Goal: Information Seeking & Learning: Learn about a topic

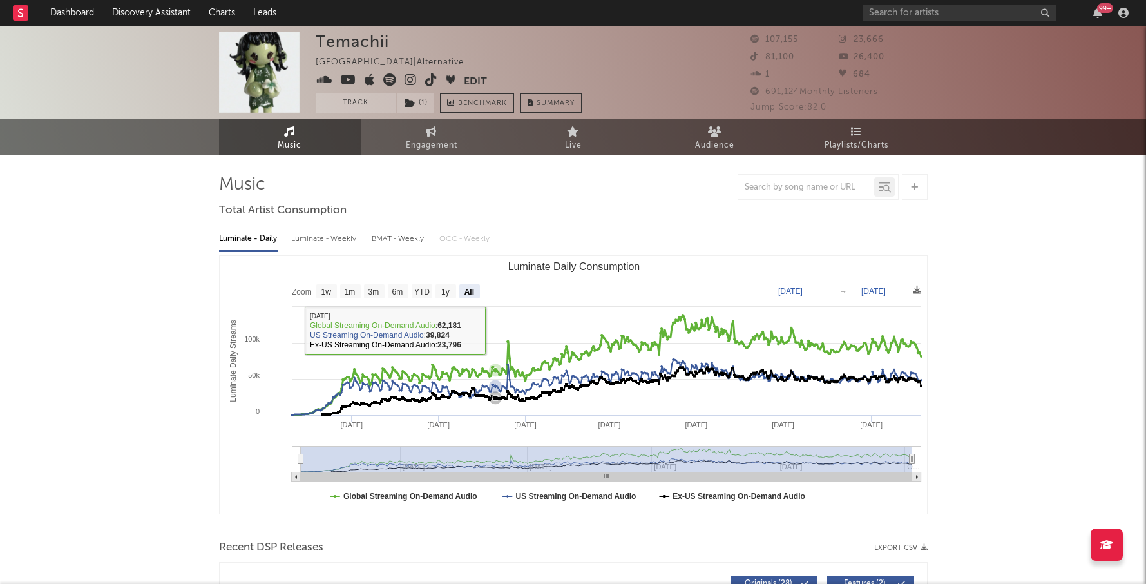
select select "All"
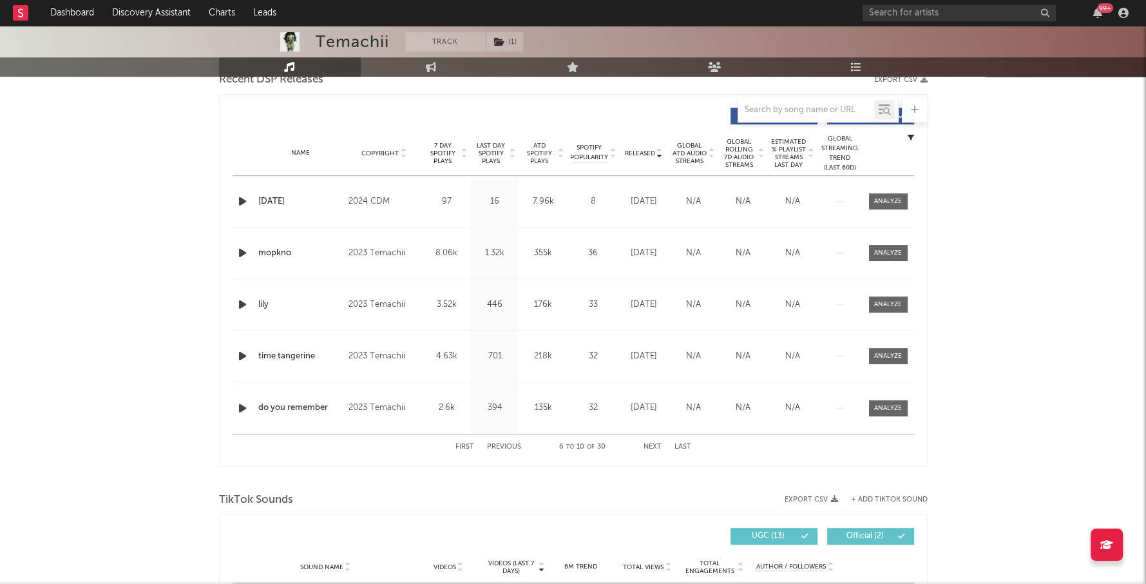
scroll to position [415, 0]
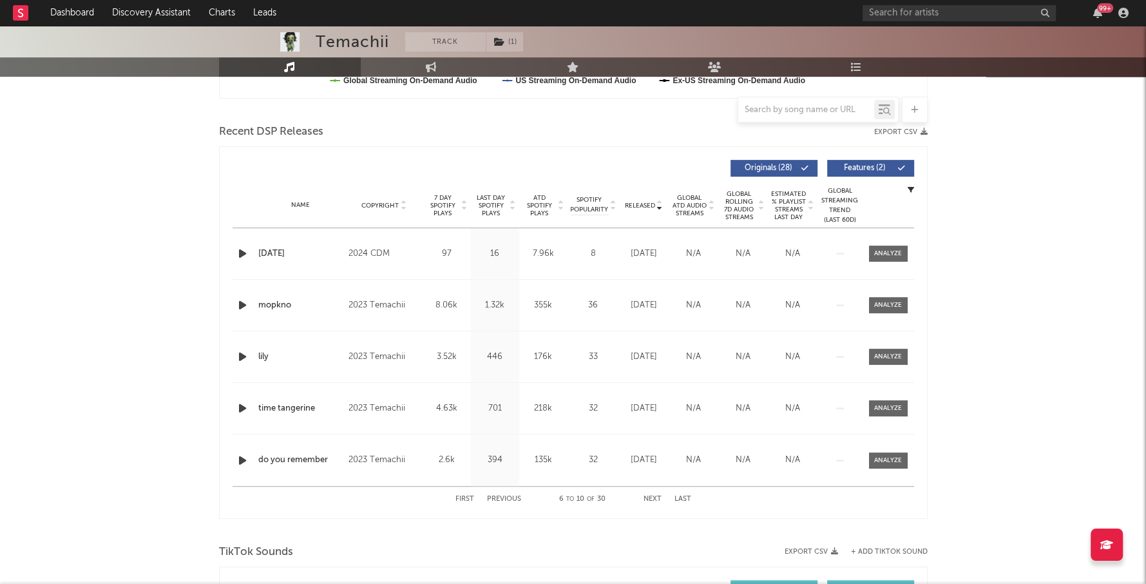
click at [492, 207] on span "Last Day Spotify Plays" at bounding box center [491, 205] width 34 height 23
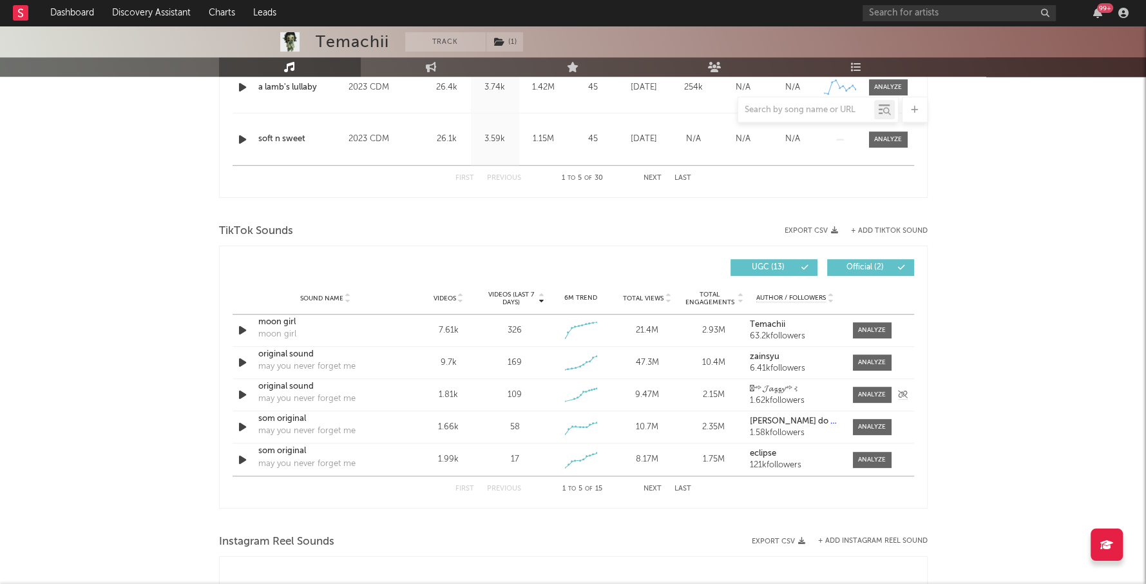
scroll to position [0, 0]
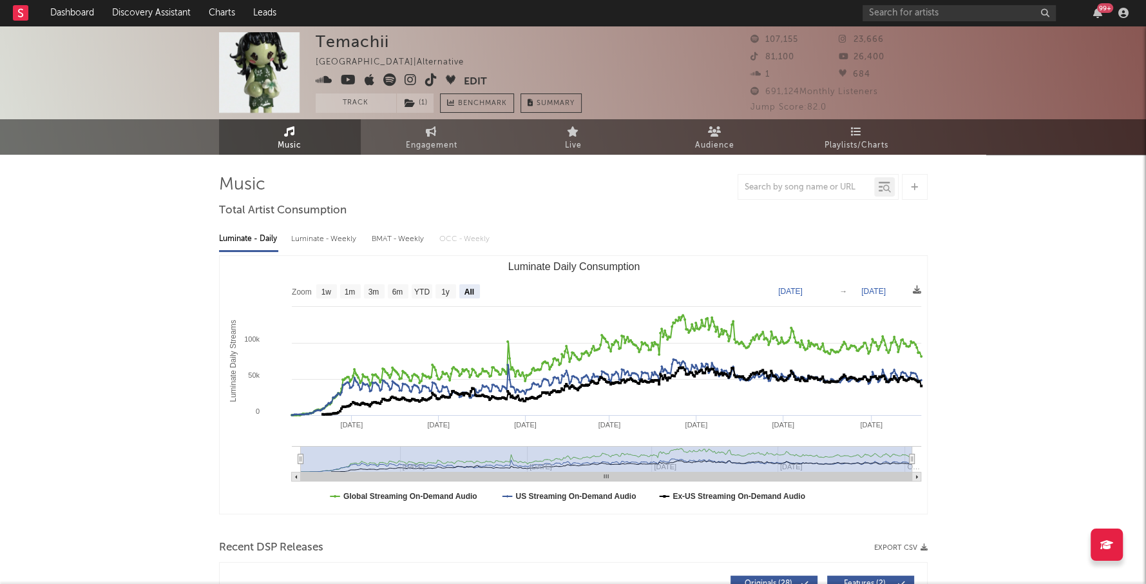
click at [425, 79] on icon at bounding box center [431, 79] width 12 height 13
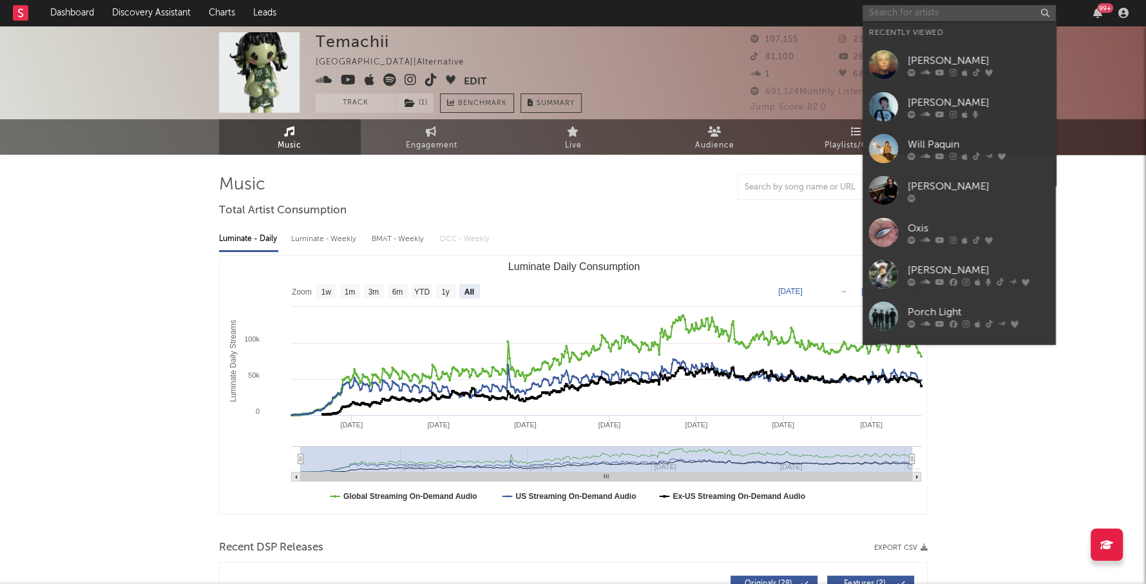
click at [884, 11] on input "text" at bounding box center [959, 13] width 193 height 16
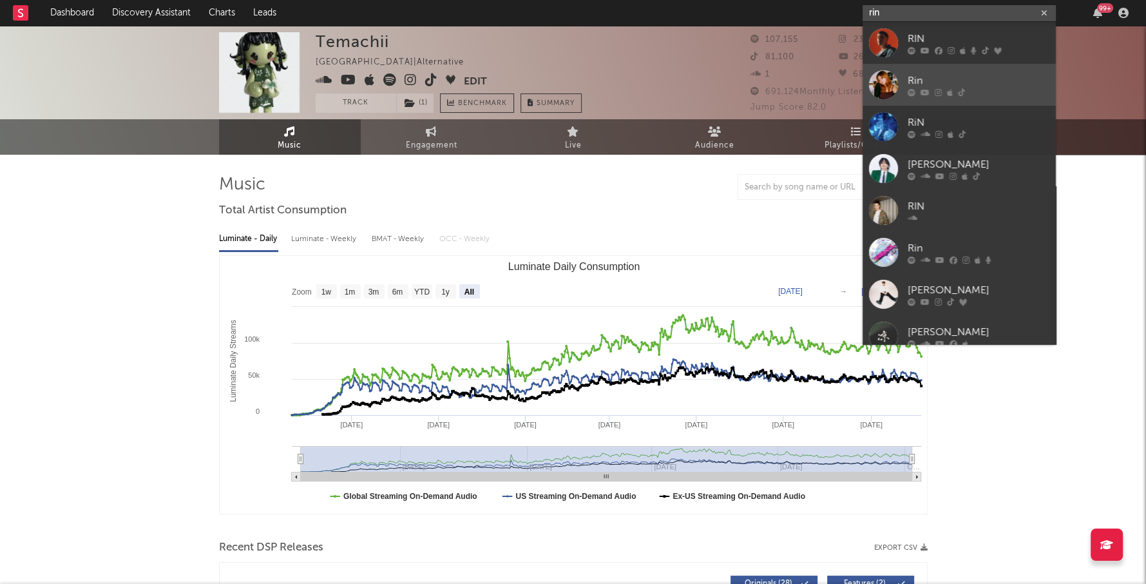
type input "rin"
click at [948, 74] on div "Rin" at bounding box center [979, 80] width 142 height 15
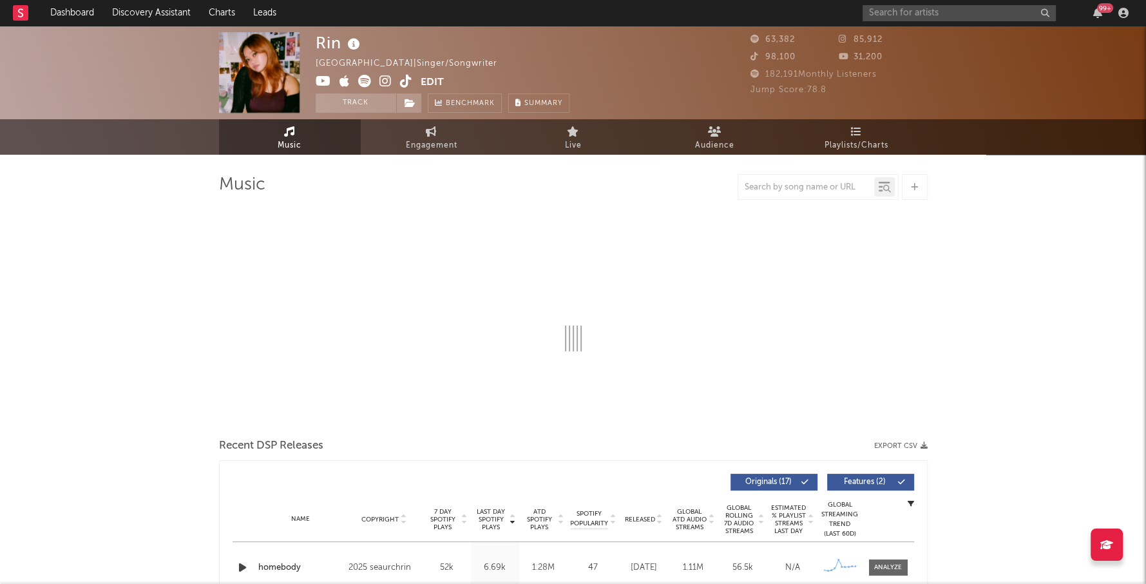
select select "6m"
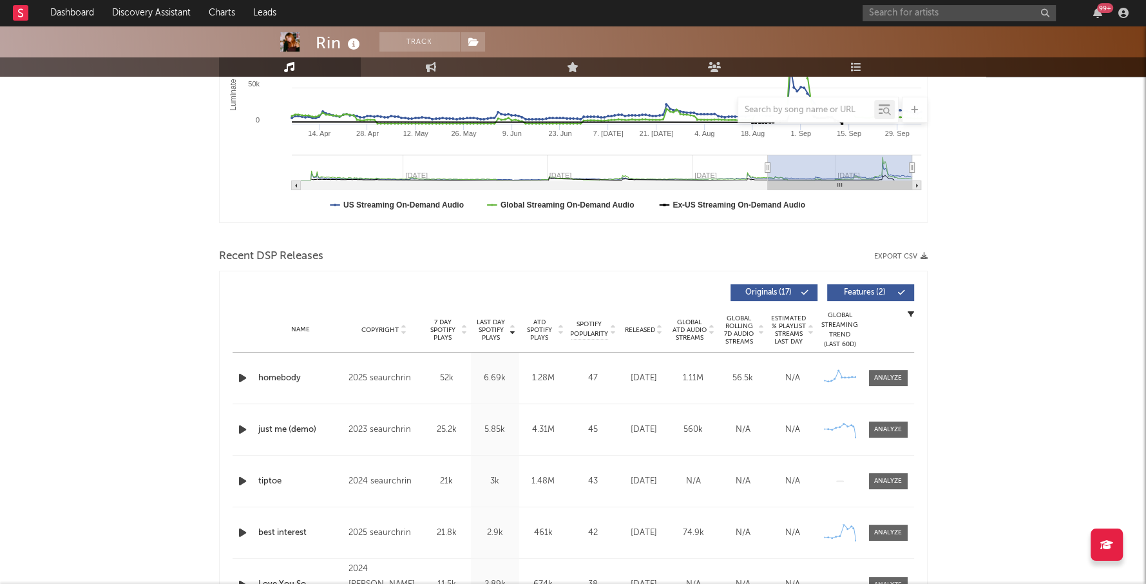
scroll to position [292, 0]
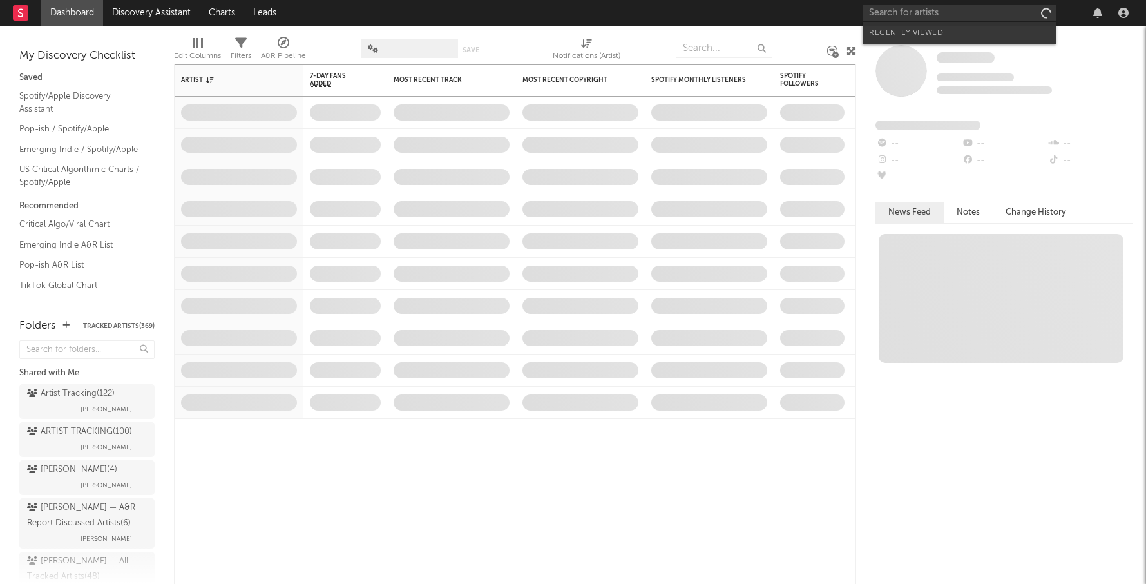
click at [918, 17] on input "text" at bounding box center [959, 13] width 193 height 16
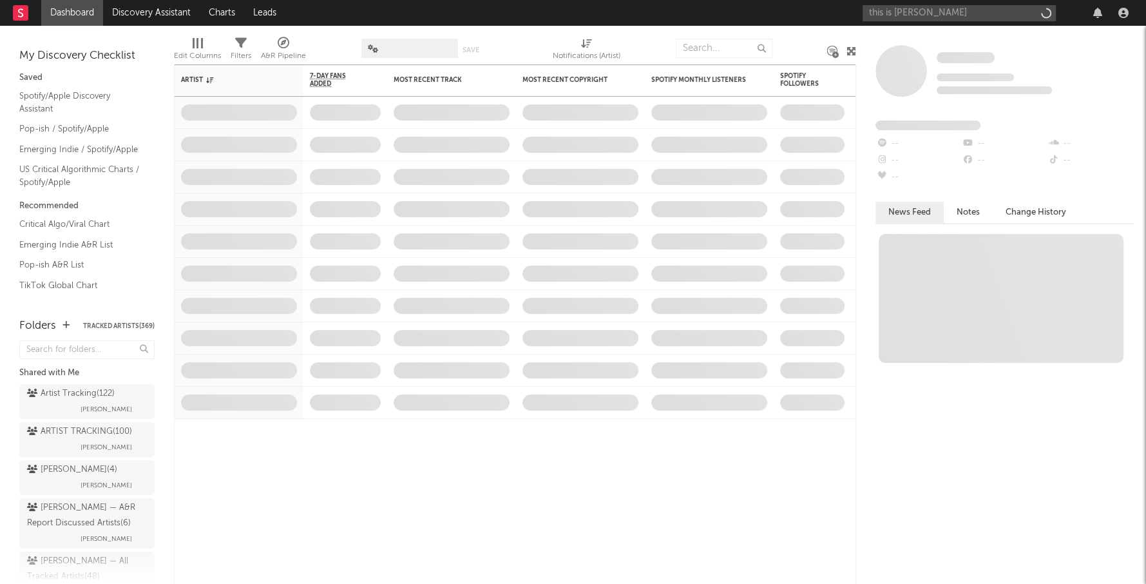
type input "this is lorelai"
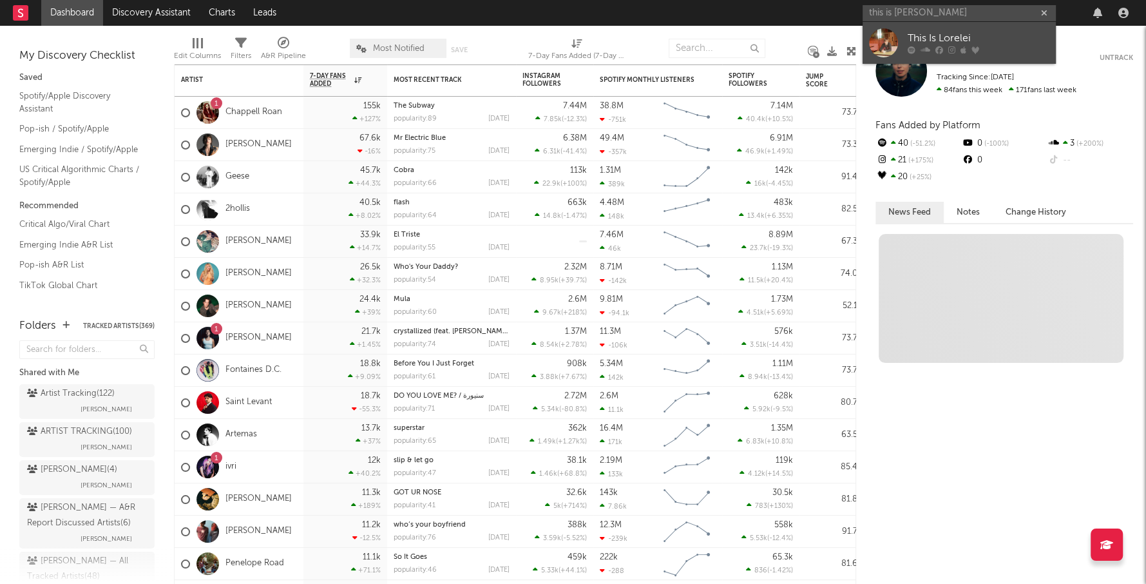
click at [966, 28] on link "This Is Lorelei" at bounding box center [959, 43] width 193 height 42
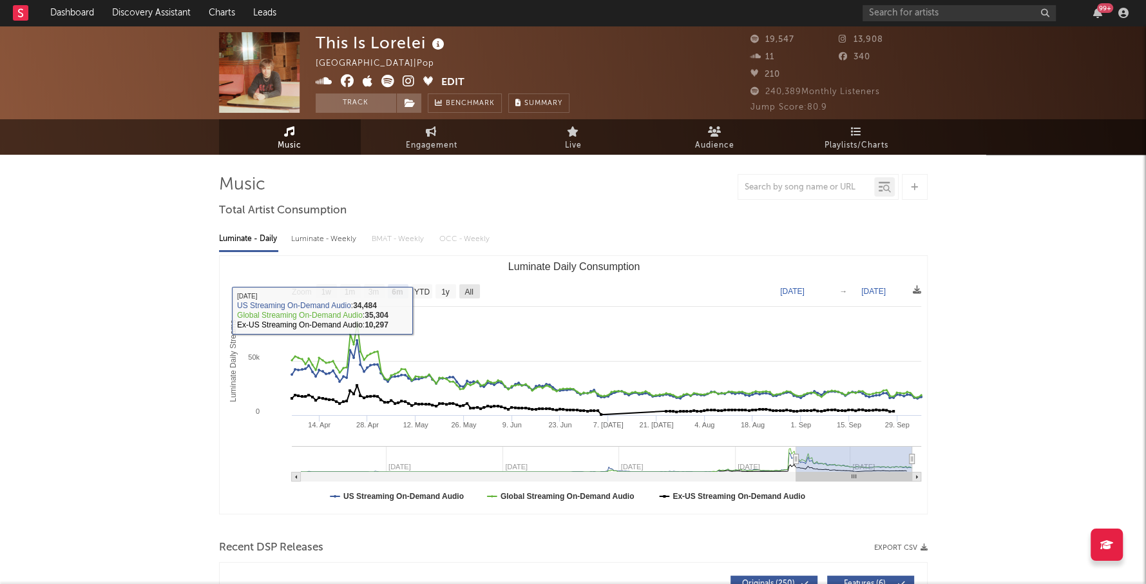
click at [476, 286] on rect "Luminate Daily Consumption" at bounding box center [469, 291] width 21 height 14
select select "All"
type input "2023-02-16"
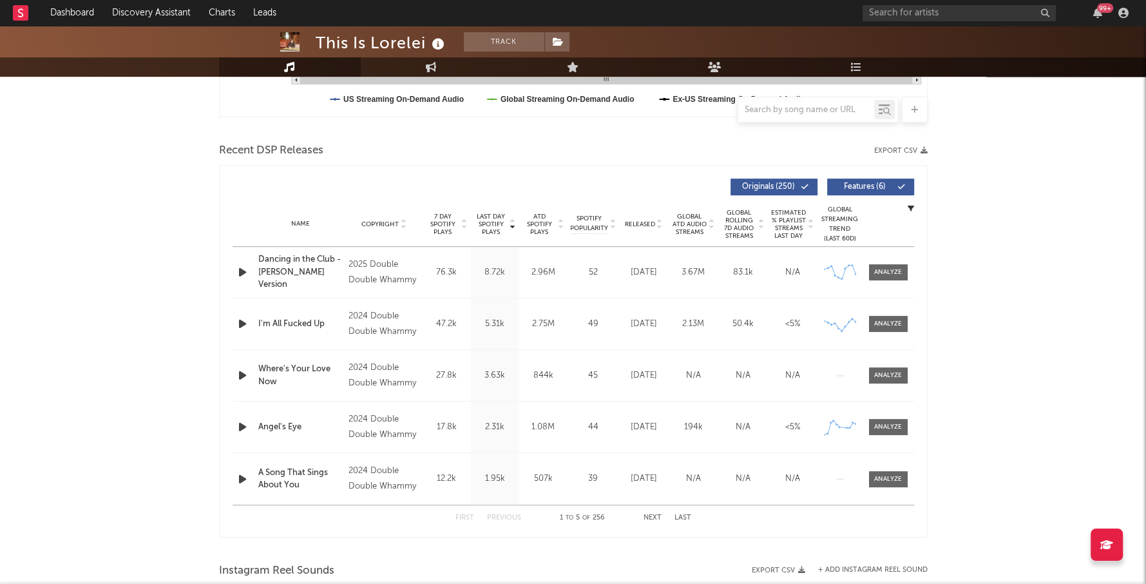
scroll to position [399, 0]
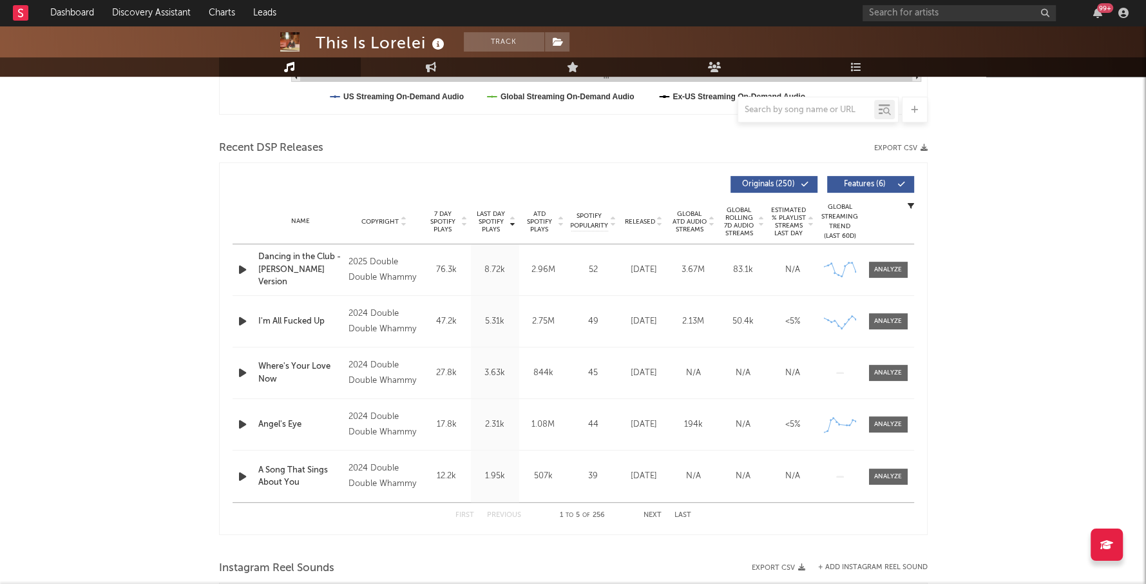
click at [646, 504] on div "First Previous 1 to 5 of 256 Next Last" at bounding box center [573, 514] width 236 height 25
click at [649, 509] on div "First Previous 1 to 5 of 256 Next Last" at bounding box center [573, 514] width 236 height 25
click at [650, 513] on button "Next" at bounding box center [653, 514] width 18 height 7
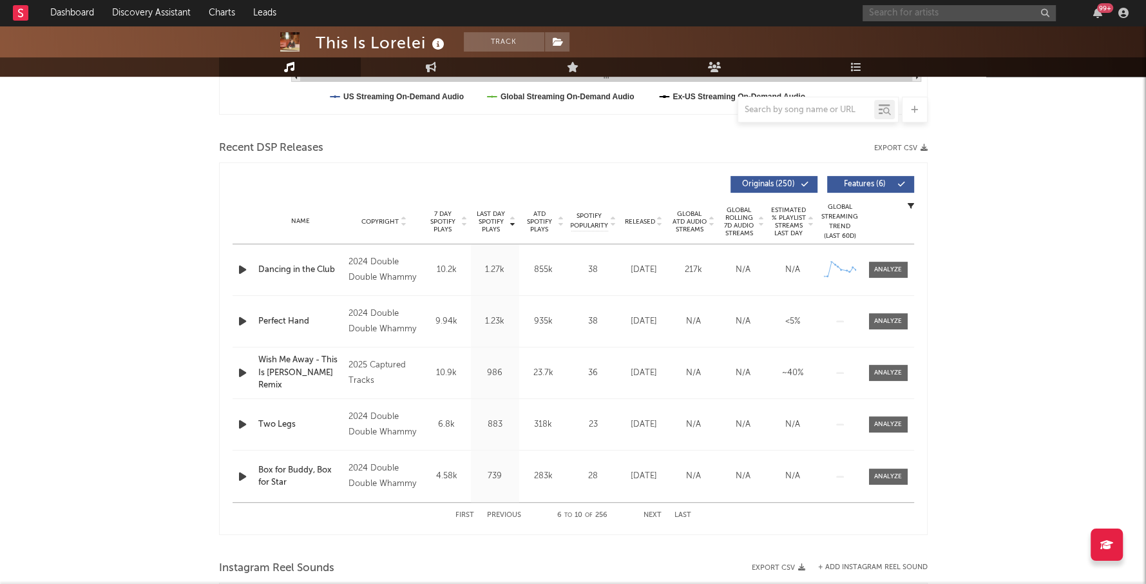
click at [933, 10] on input "text" at bounding box center [959, 13] width 193 height 16
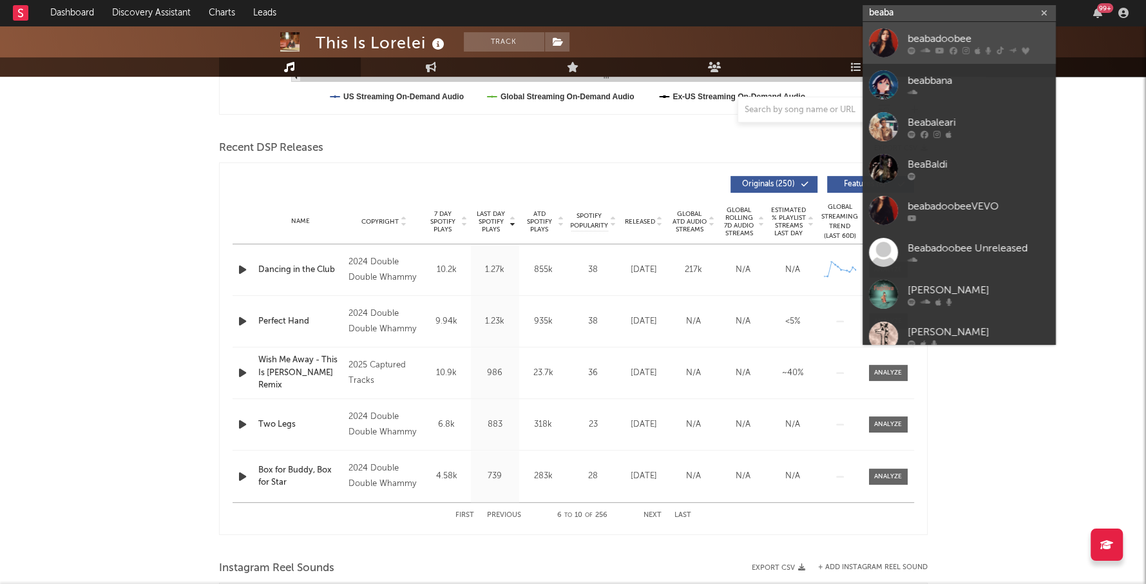
type input "beaba"
click at [980, 30] on link "beabadoobee" at bounding box center [959, 43] width 193 height 42
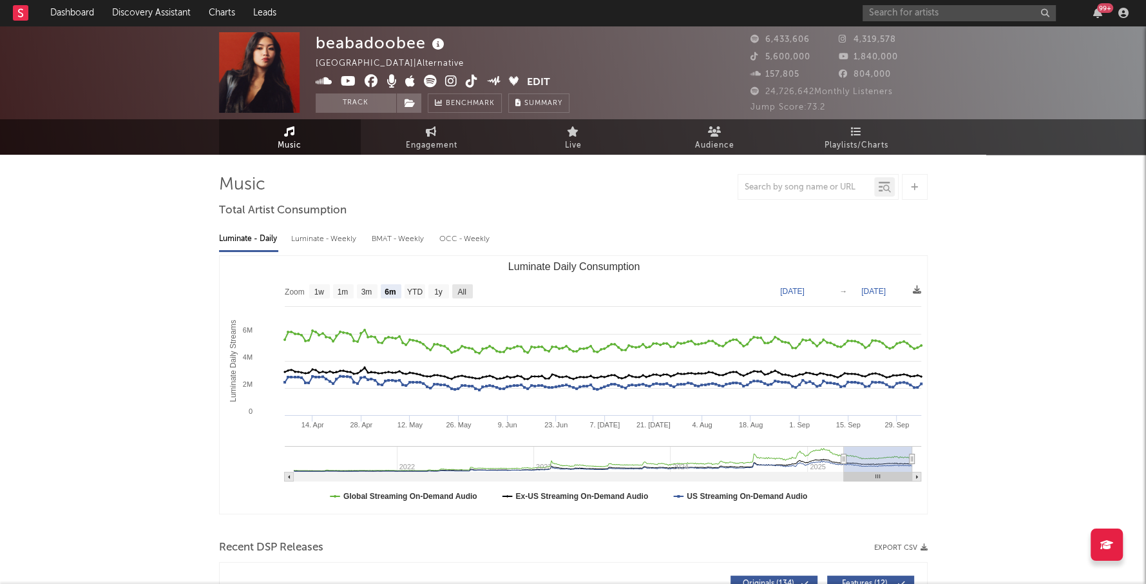
click at [464, 294] on text "All" at bounding box center [461, 291] width 8 height 9
select select "All"
type input "2021-03-31"
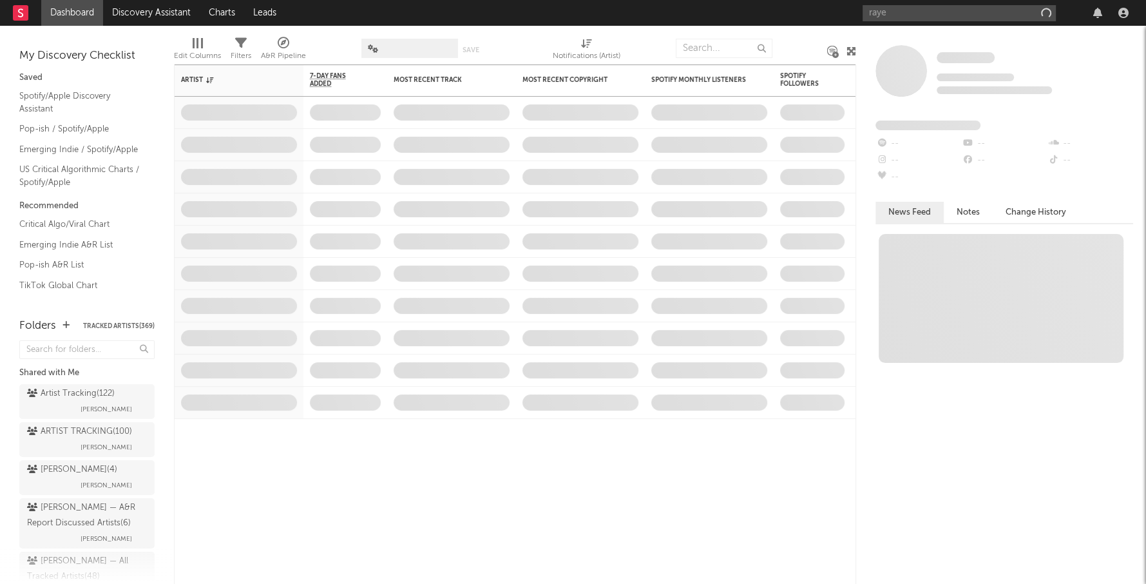
click at [903, 16] on input "raye" at bounding box center [959, 13] width 193 height 16
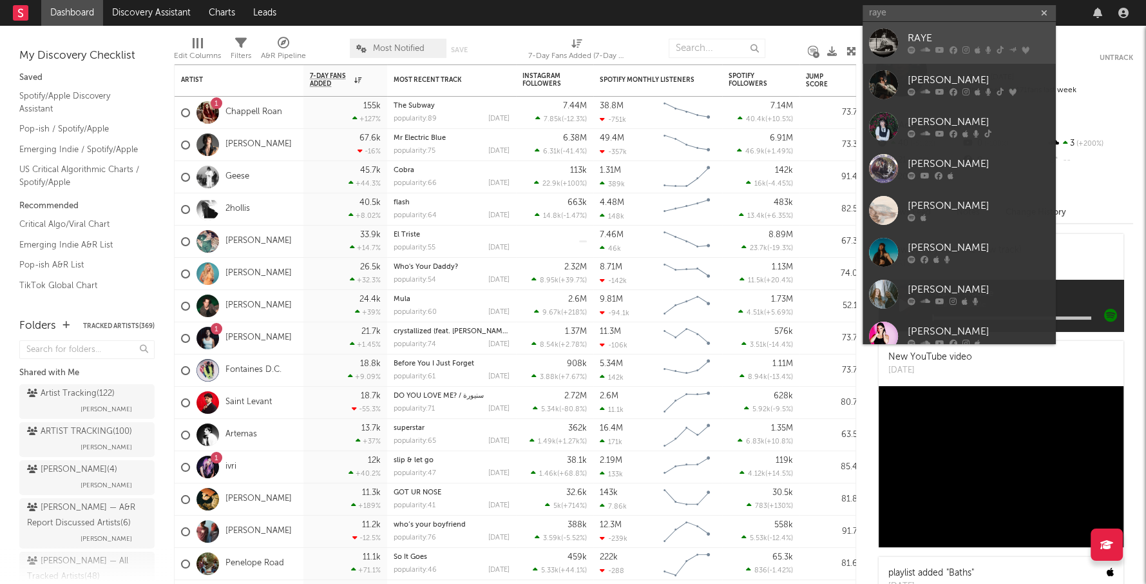
type input "raye"
click at [938, 32] on div "RAYE" at bounding box center [979, 38] width 142 height 15
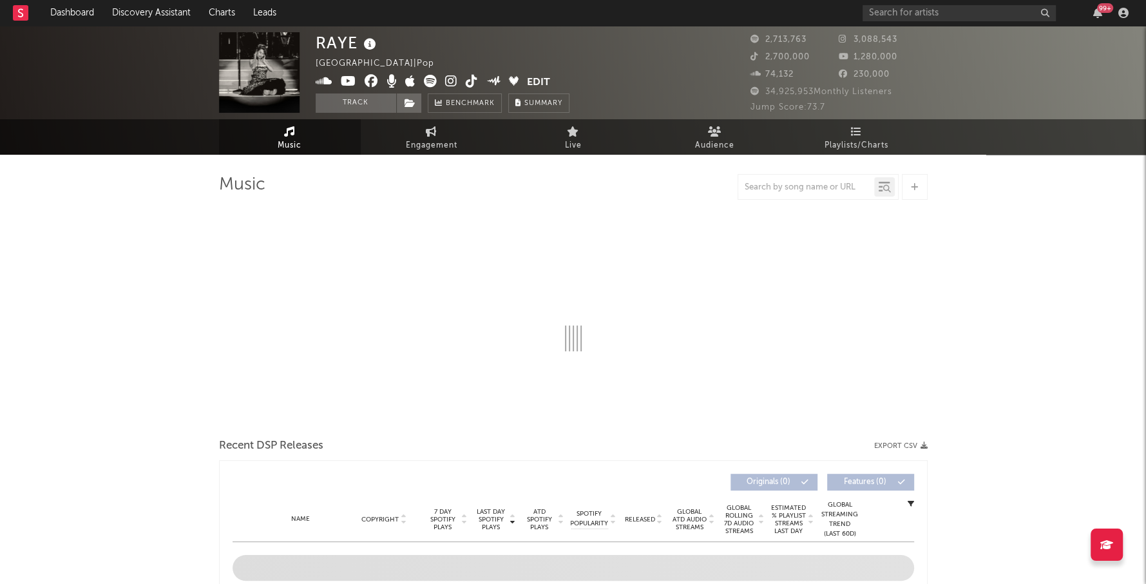
select select "6m"
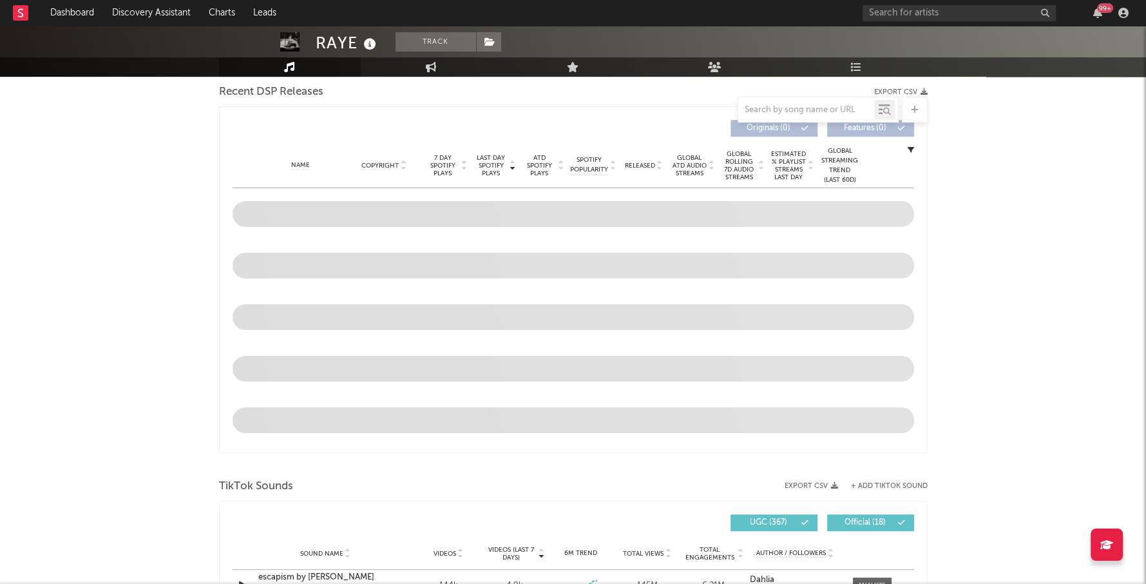
scroll to position [432, 0]
